Goal: Information Seeking & Learning: Learn about a topic

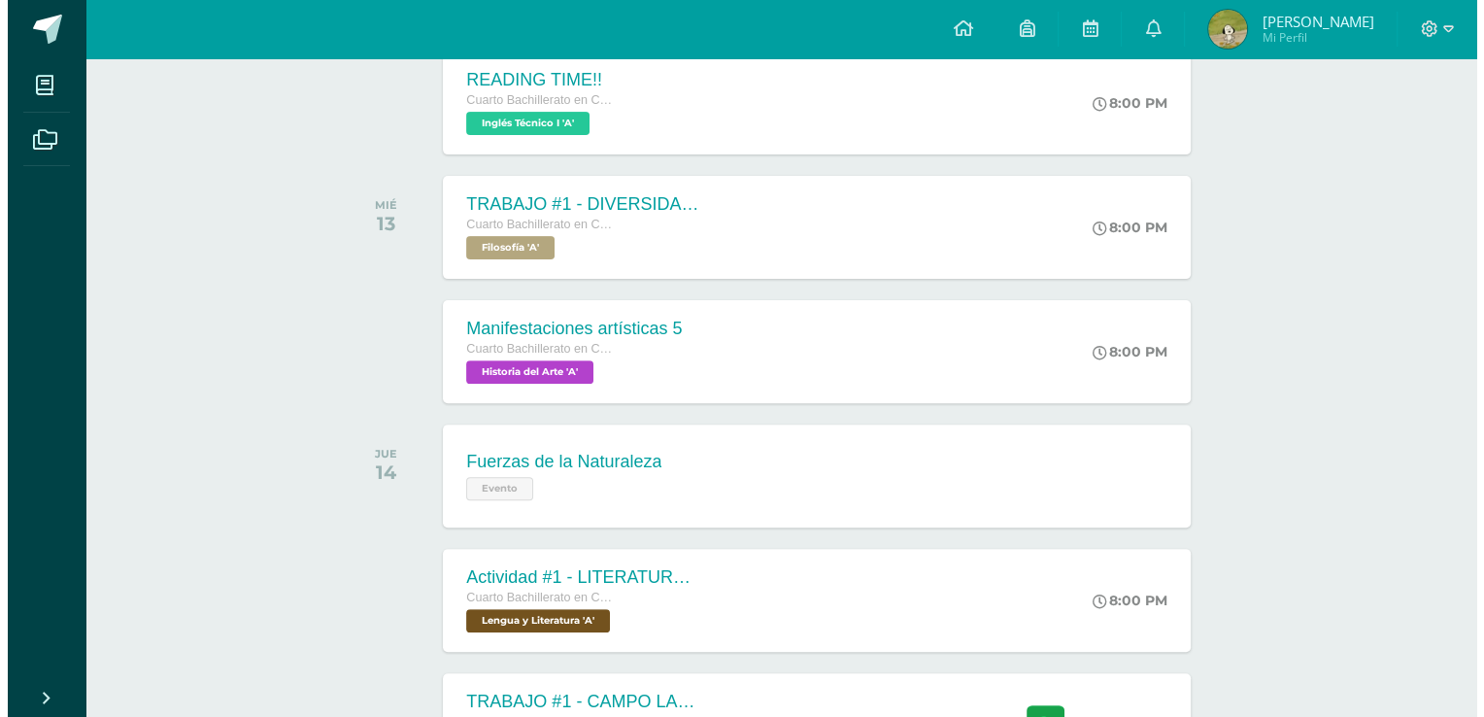
scroll to position [569, 0]
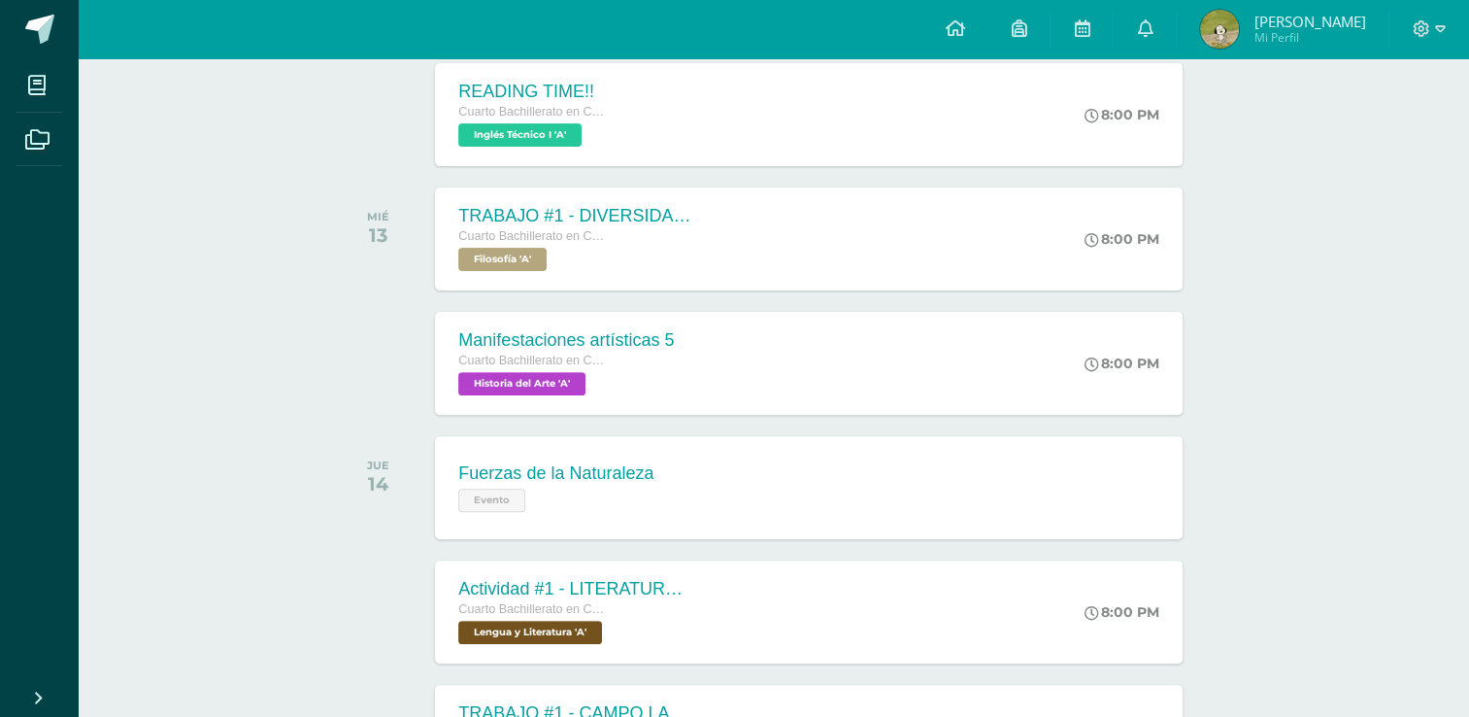
click at [930, 217] on div "TRABAJO #1 - DIVERSIDAD CULTURAL Cuarto Bachillerato en CCLL con Orientación en…" at bounding box center [808, 238] width 747 height 103
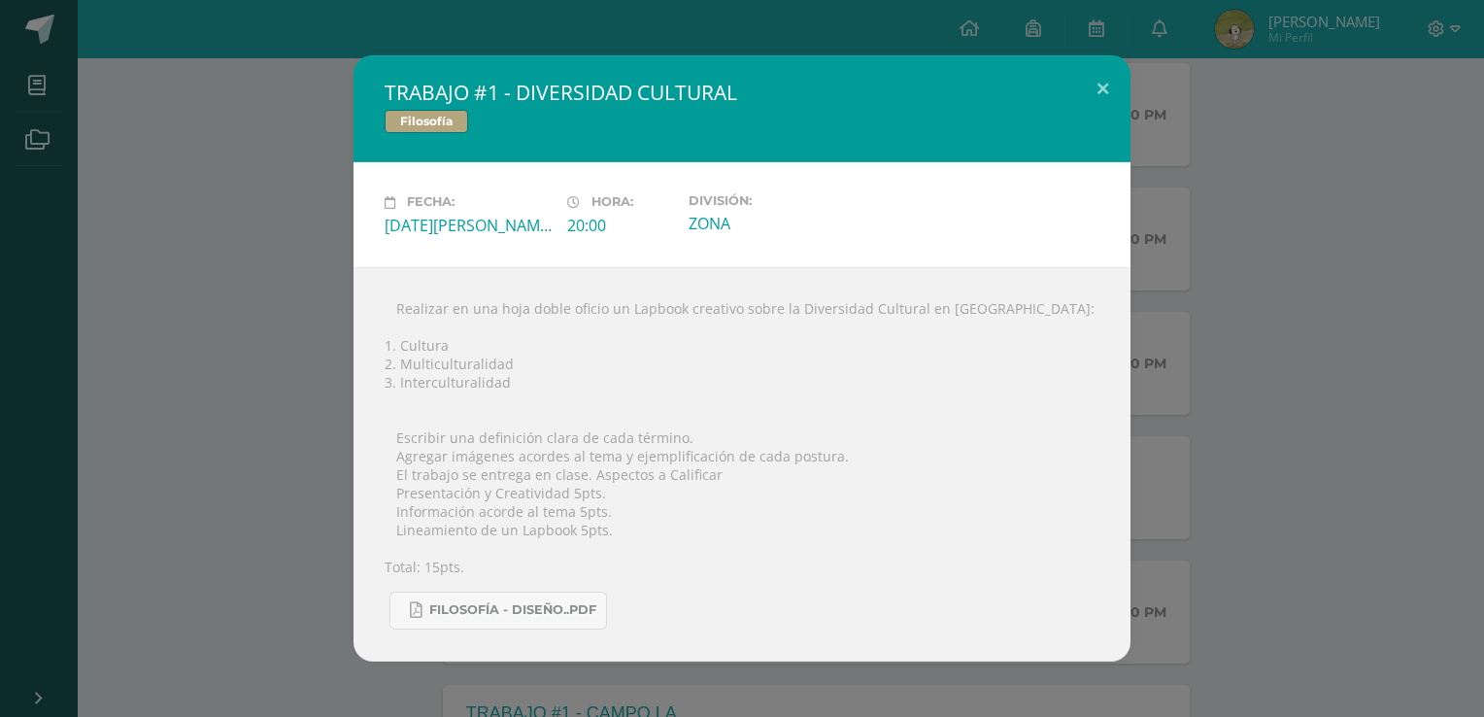
click at [1288, 138] on div "TRABAJO #1 - DIVERSIDAD CULTURAL Filosofía Fecha: [DATE][PERSON_NAME] Hora: 20:…" at bounding box center [742, 357] width 1468 height 605
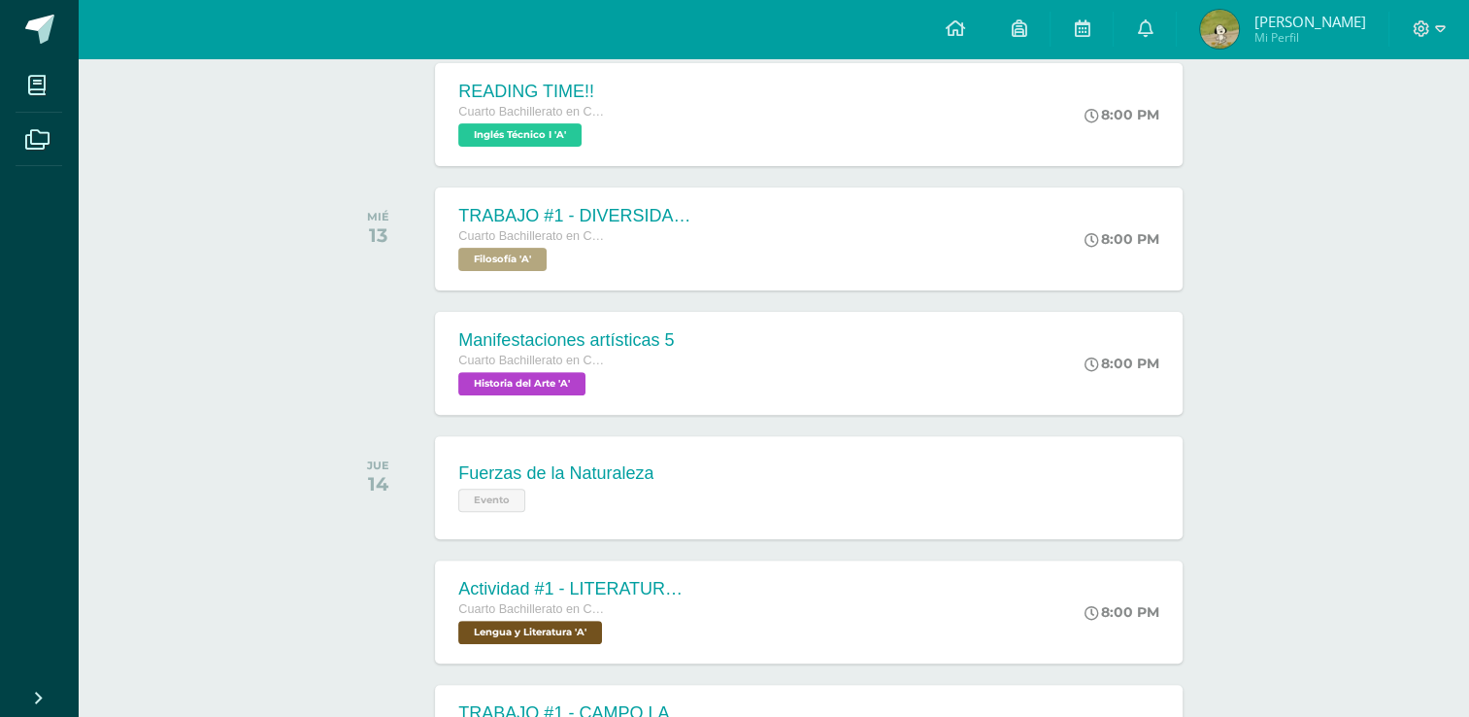
click at [885, 235] on div "TRABAJO #1 - DIVERSIDAD CULTURAL Cuarto Bachillerato en CCLL con Orientación en…" at bounding box center [808, 238] width 747 height 103
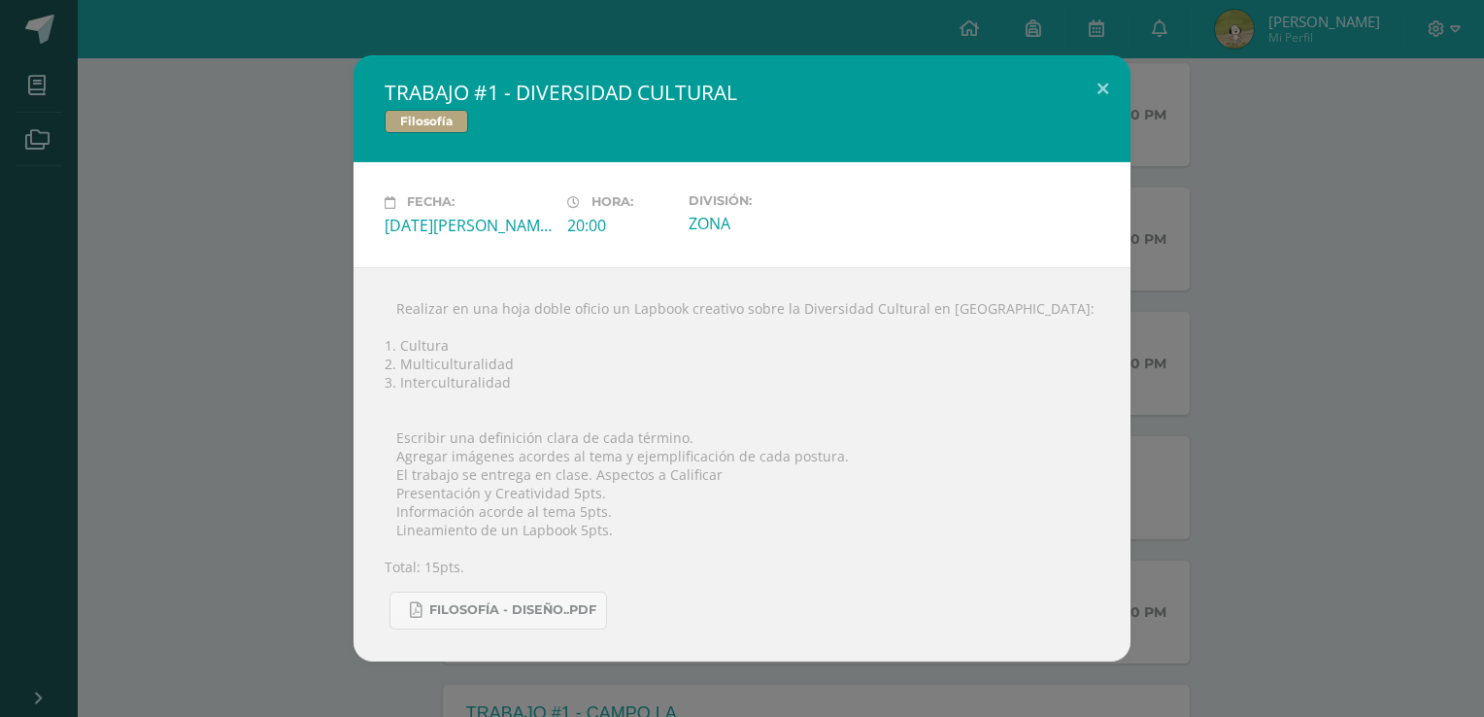
click at [1280, 450] on div "TRABAJO #1 - DIVERSIDAD CULTURAL Filosofía Fecha: [DATE][PERSON_NAME] Hora: 20:…" at bounding box center [742, 357] width 1468 height 605
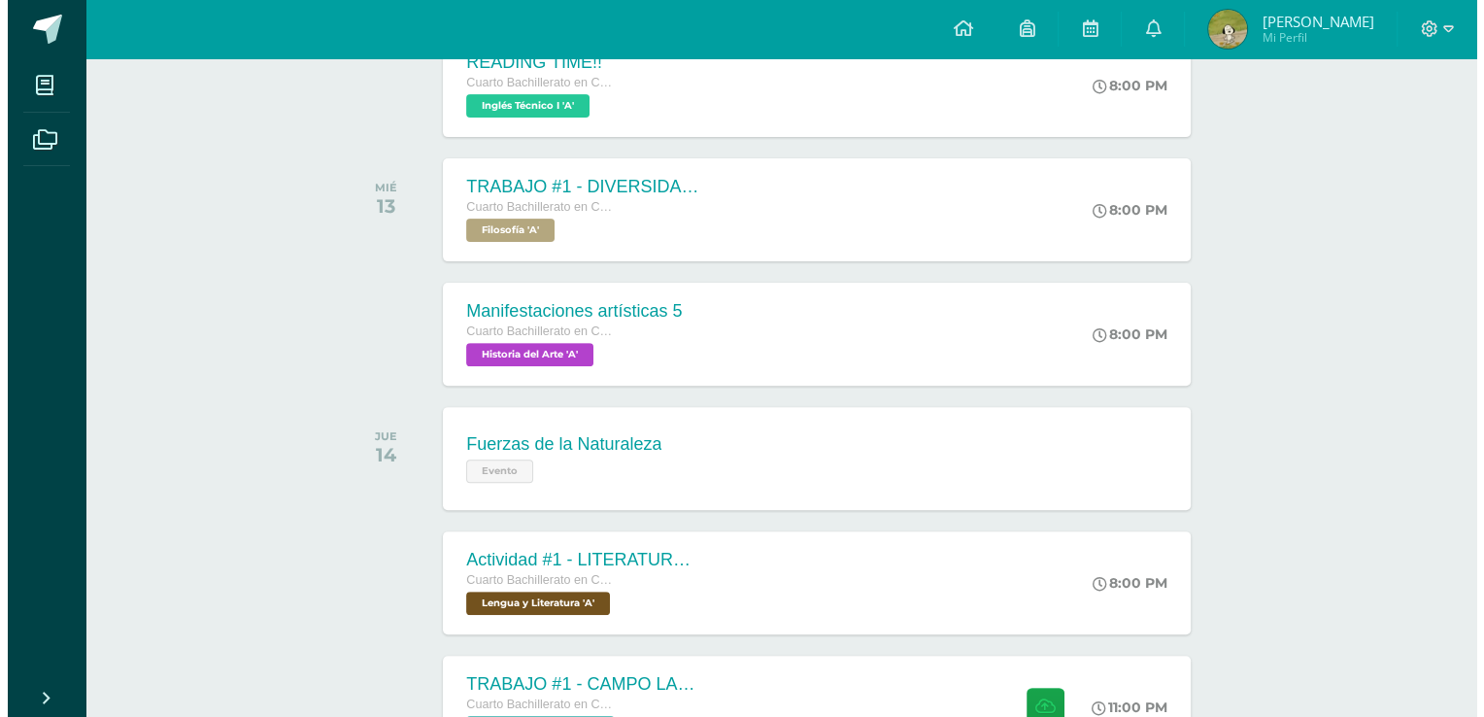
scroll to position [599, 0]
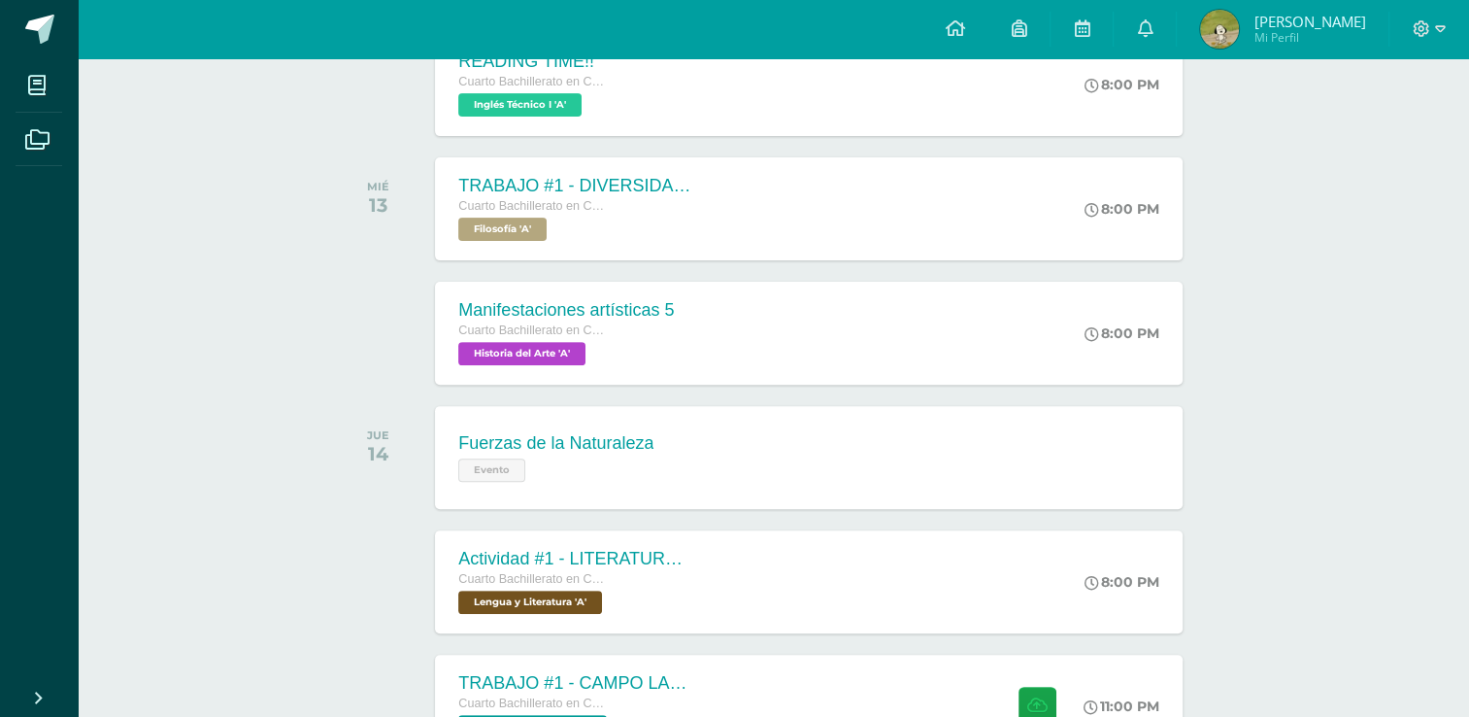
click at [915, 298] on div "Manifestaciones artísticas 5 Cuarto Bachillerato en CCLL con Orientación en Dis…" at bounding box center [808, 333] width 747 height 103
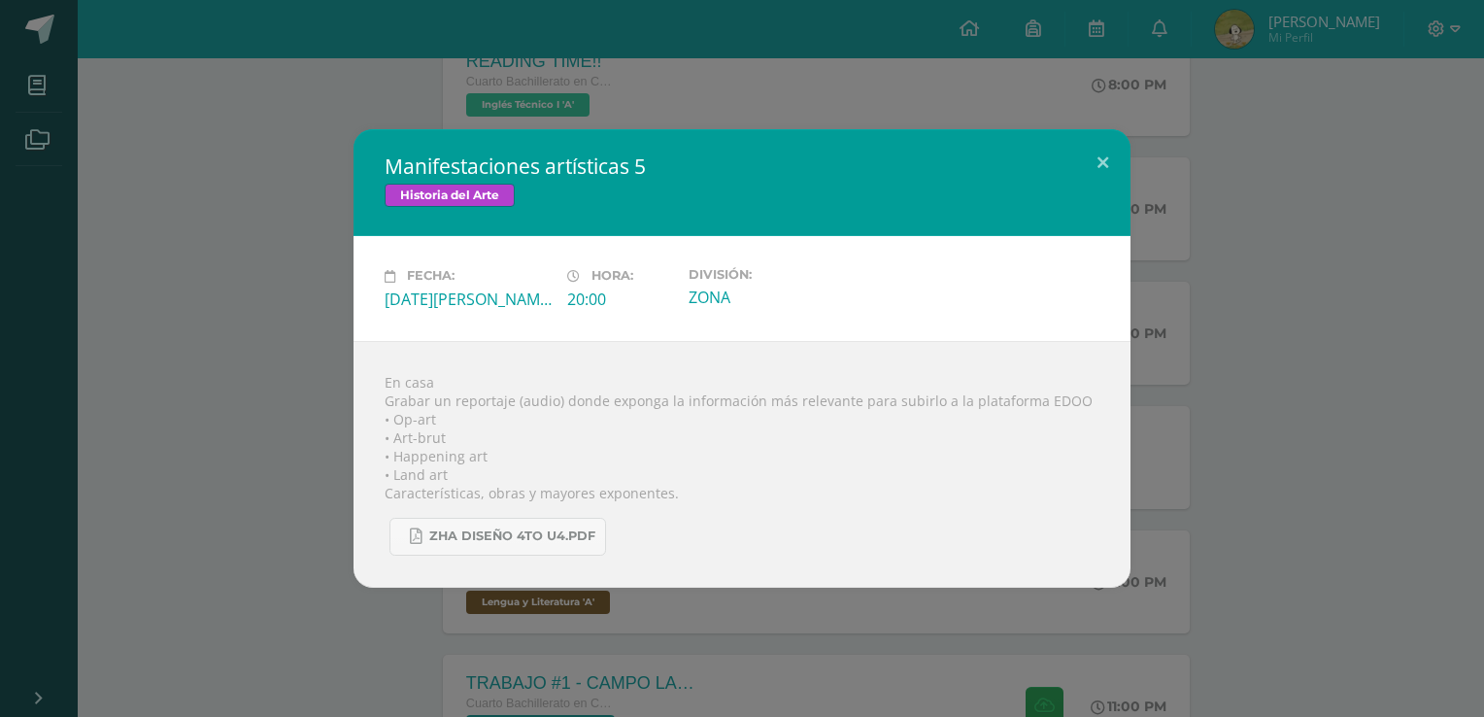
click at [1258, 476] on div "Manifestaciones artísticas 5 Historia del Arte Fecha: [DATE][PERSON_NAME] Hora:…" at bounding box center [742, 357] width 1468 height 457
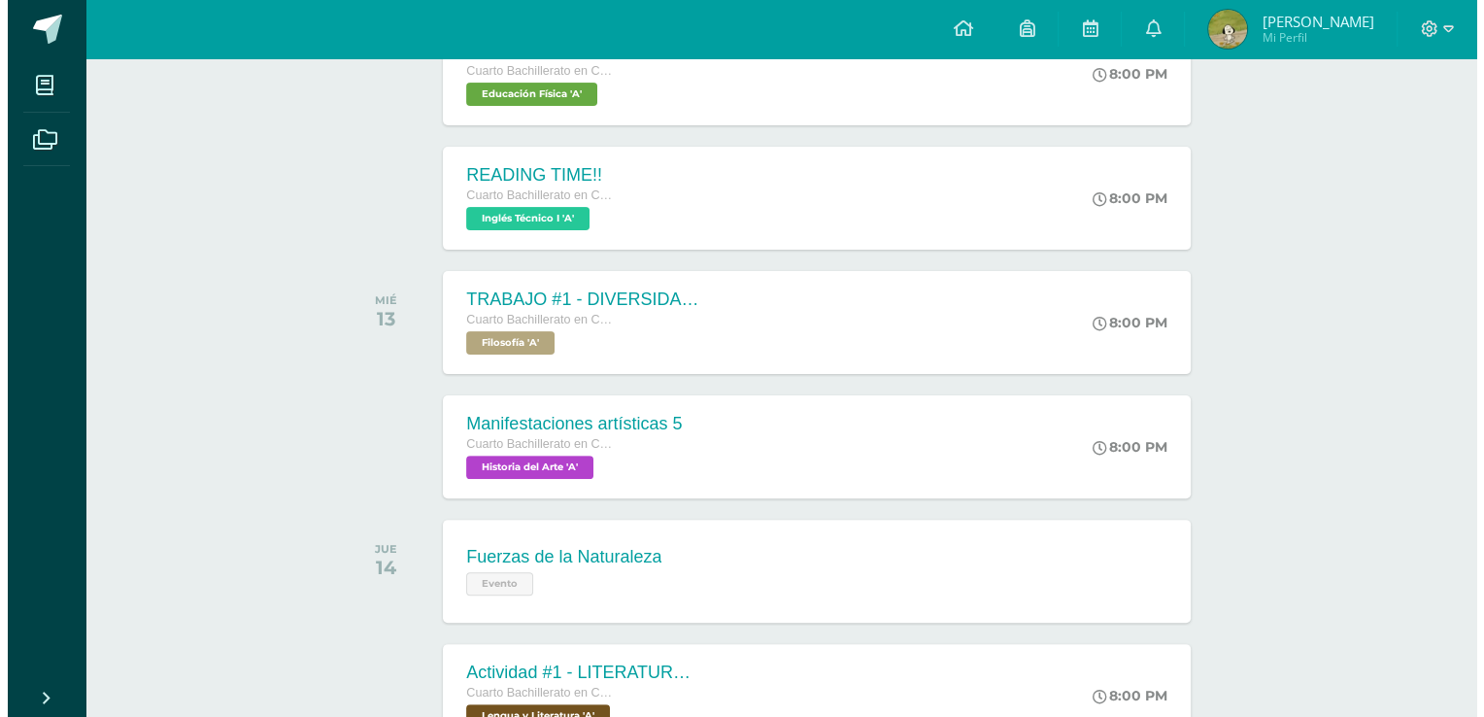
scroll to position [446, 0]
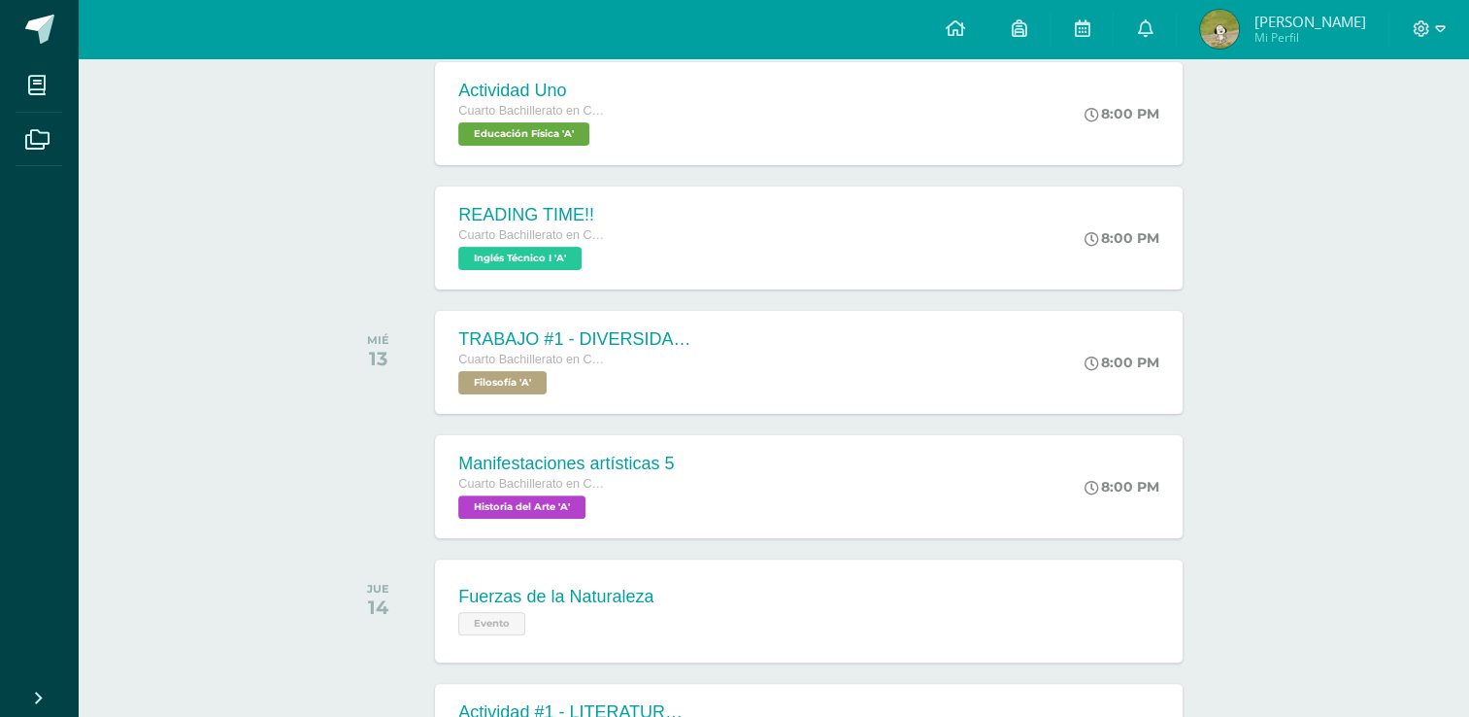
click at [929, 513] on div "Manifestaciones artísticas 5 Cuarto Bachillerato en CCLL con Orientación en Dis…" at bounding box center [808, 486] width 747 height 103
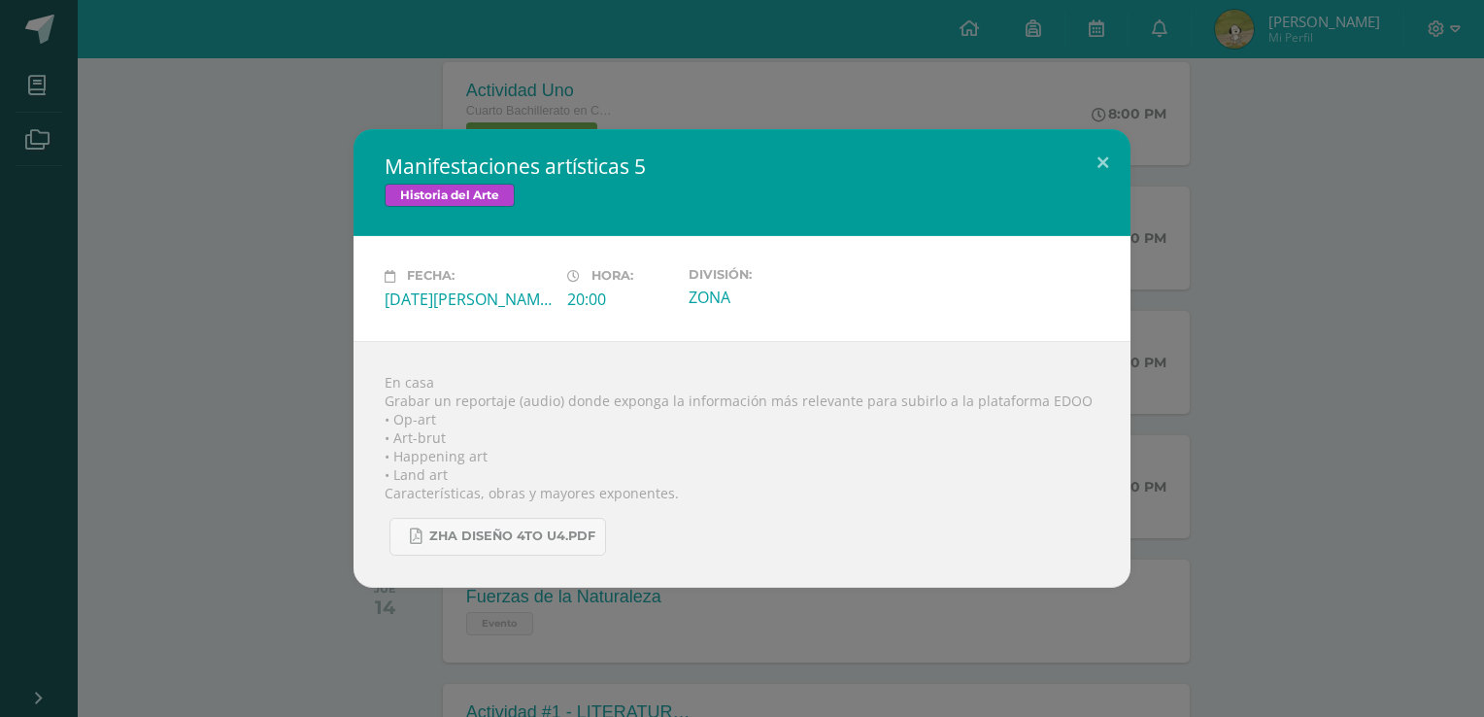
click at [1106, 533] on div "En casa Grabar un reportaje (audio) donde exponga la información más relevante …" at bounding box center [741, 464] width 777 height 247
click at [1297, 409] on div "Manifestaciones artísticas 5 Historia del Arte Fecha: [DATE][PERSON_NAME] Hora:…" at bounding box center [742, 357] width 1468 height 457
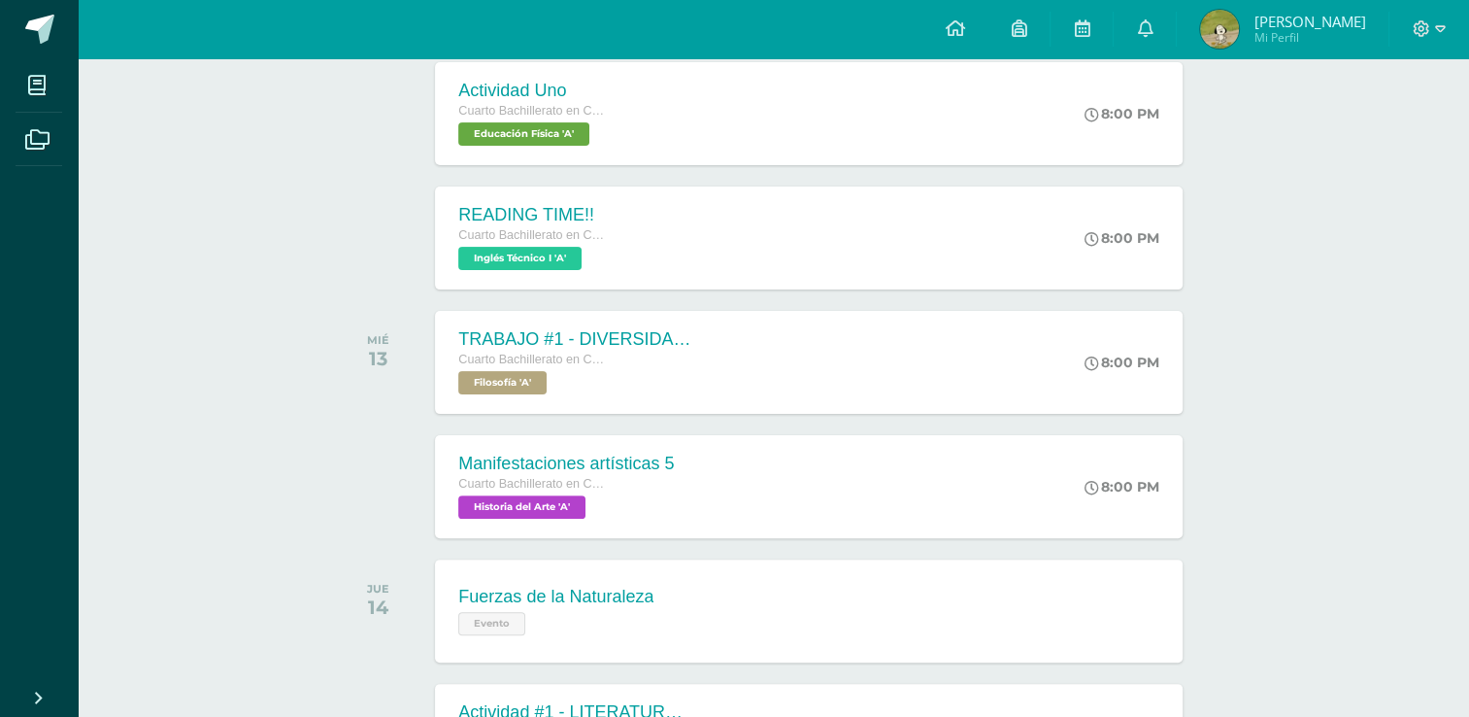
click at [750, 341] on div "TRABAJO #1 - DIVERSIDAD CULTURAL Cuarto Bachillerato en CCLL con Orientación en…" at bounding box center [808, 362] width 747 height 103
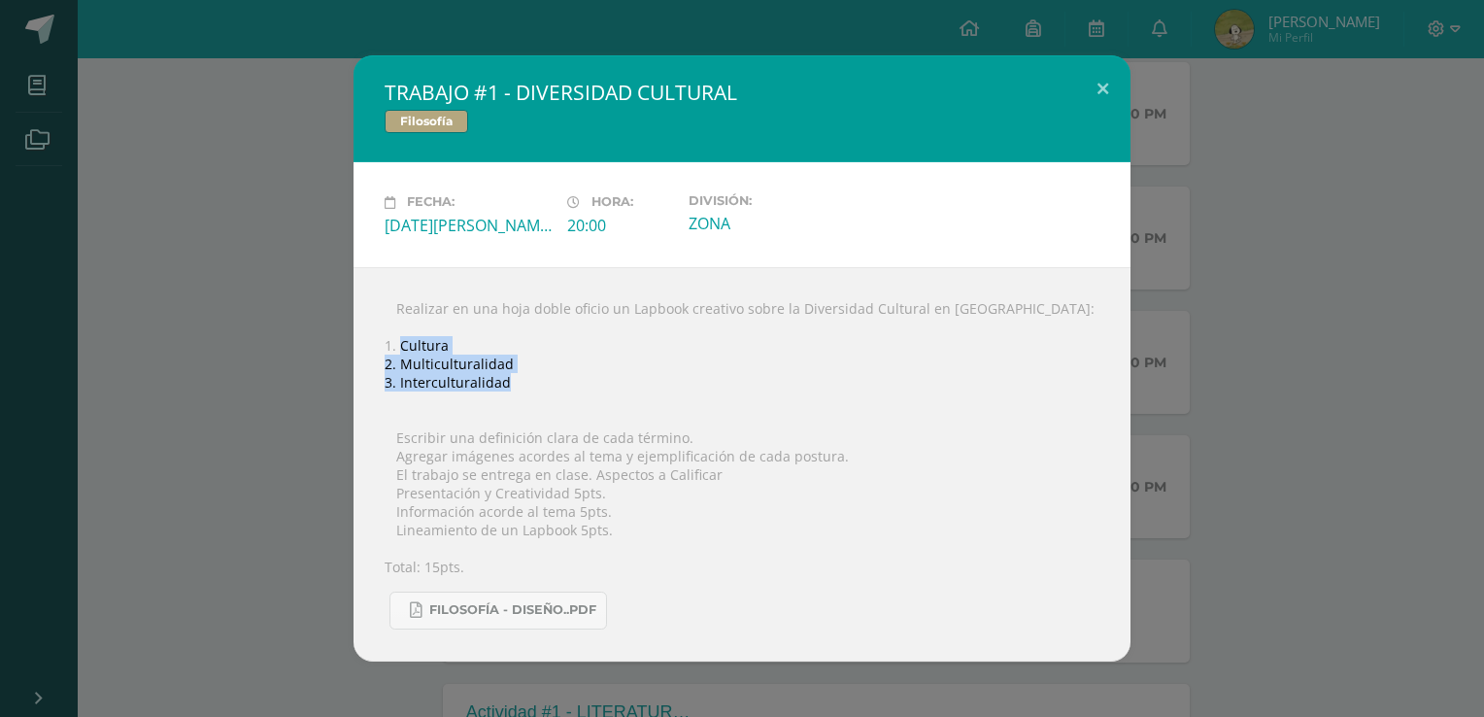
drag, startPoint x: 400, startPoint y: 346, endPoint x: 516, endPoint y: 381, distance: 120.7
click at [516, 381] on div " Realizar en una hoja doble oficio un Lapbook creativo sobre la Diversidad Cul…" at bounding box center [741, 464] width 777 height 394
copy div "Cultura 2. Multiculturalidad 3. Interculturalidad"
click at [587, 385] on div " Realizar en una hoja doble oficio un Lapbook creativo sobre la Diversidad Cul…" at bounding box center [741, 464] width 777 height 394
drag, startPoint x: 387, startPoint y: 347, endPoint x: 512, endPoint y: 383, distance: 129.4
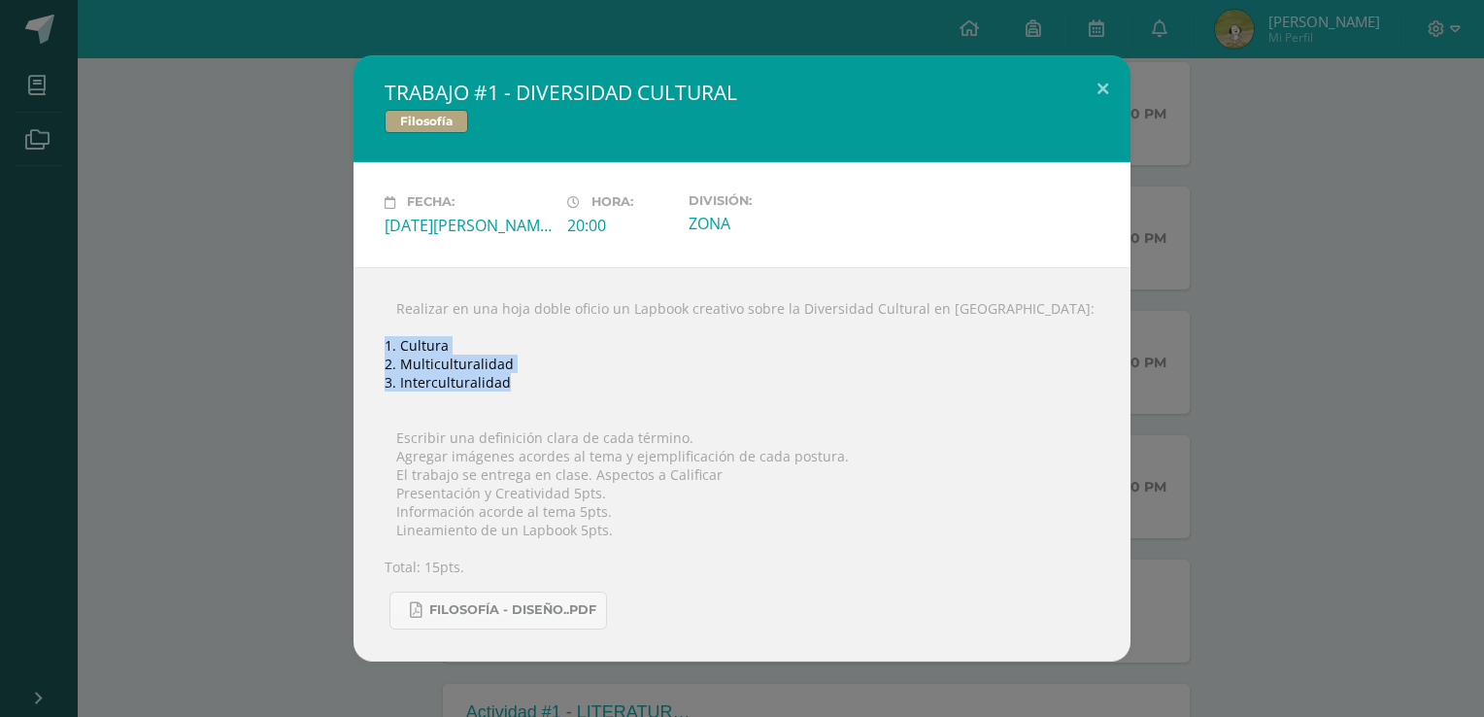
click at [512, 383] on div " Realizar en una hoja doble oficio un Lapbook creativo sobre la Diversidad Cul…" at bounding box center [741, 464] width 777 height 394
copy div "1. Cultura 2. Multiculturalidad 3. Interculturalidad"
